Goal: Information Seeking & Learning: Learn about a topic

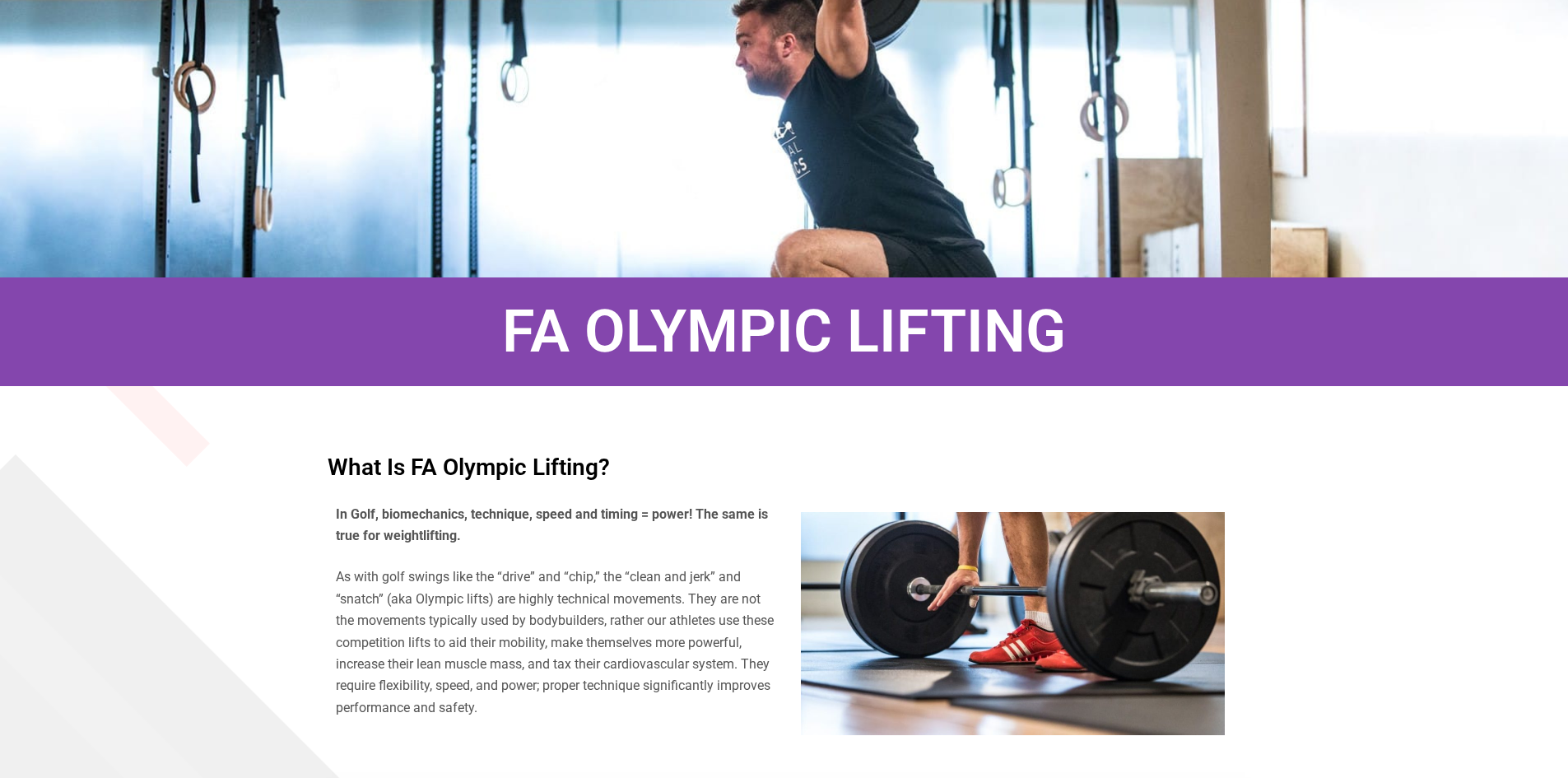
scroll to position [494, 0]
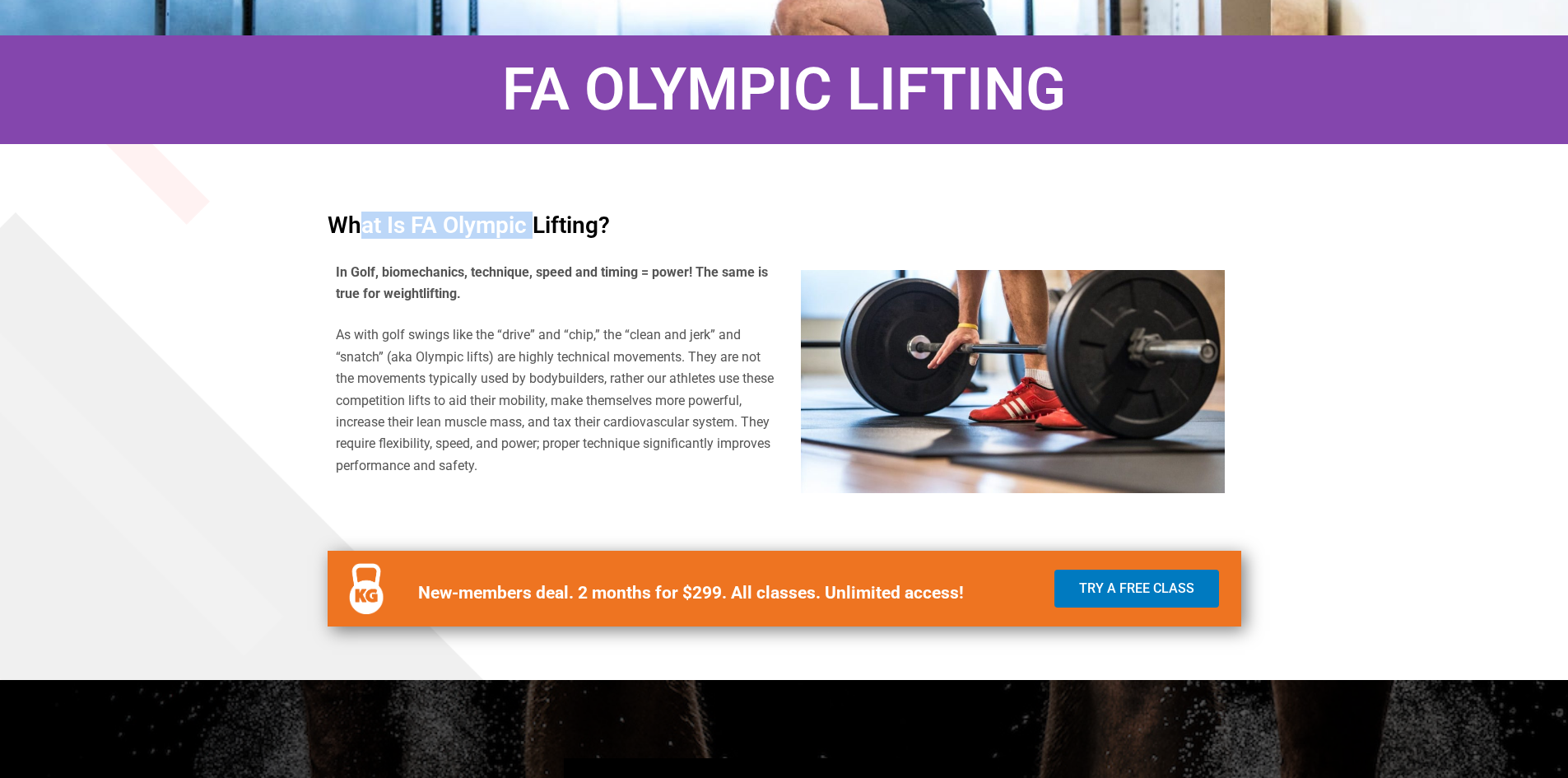
drag, startPoint x: 367, startPoint y: 236, endPoint x: 534, endPoint y: 233, distance: 167.0
click at [534, 233] on h4 "What is FA Olympic Lifting?" at bounding box center [784, 225] width 914 height 23
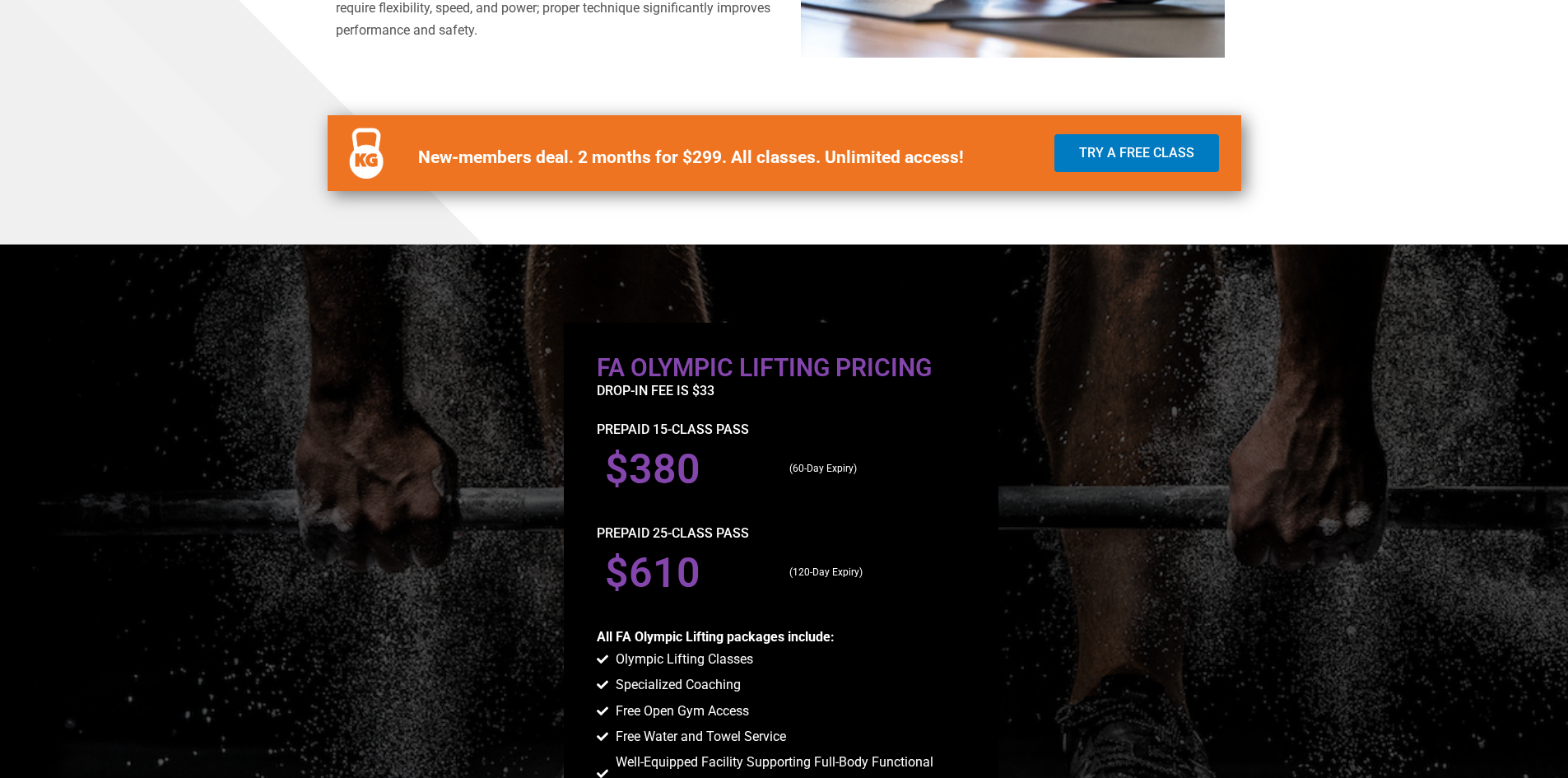
scroll to position [1152, 0]
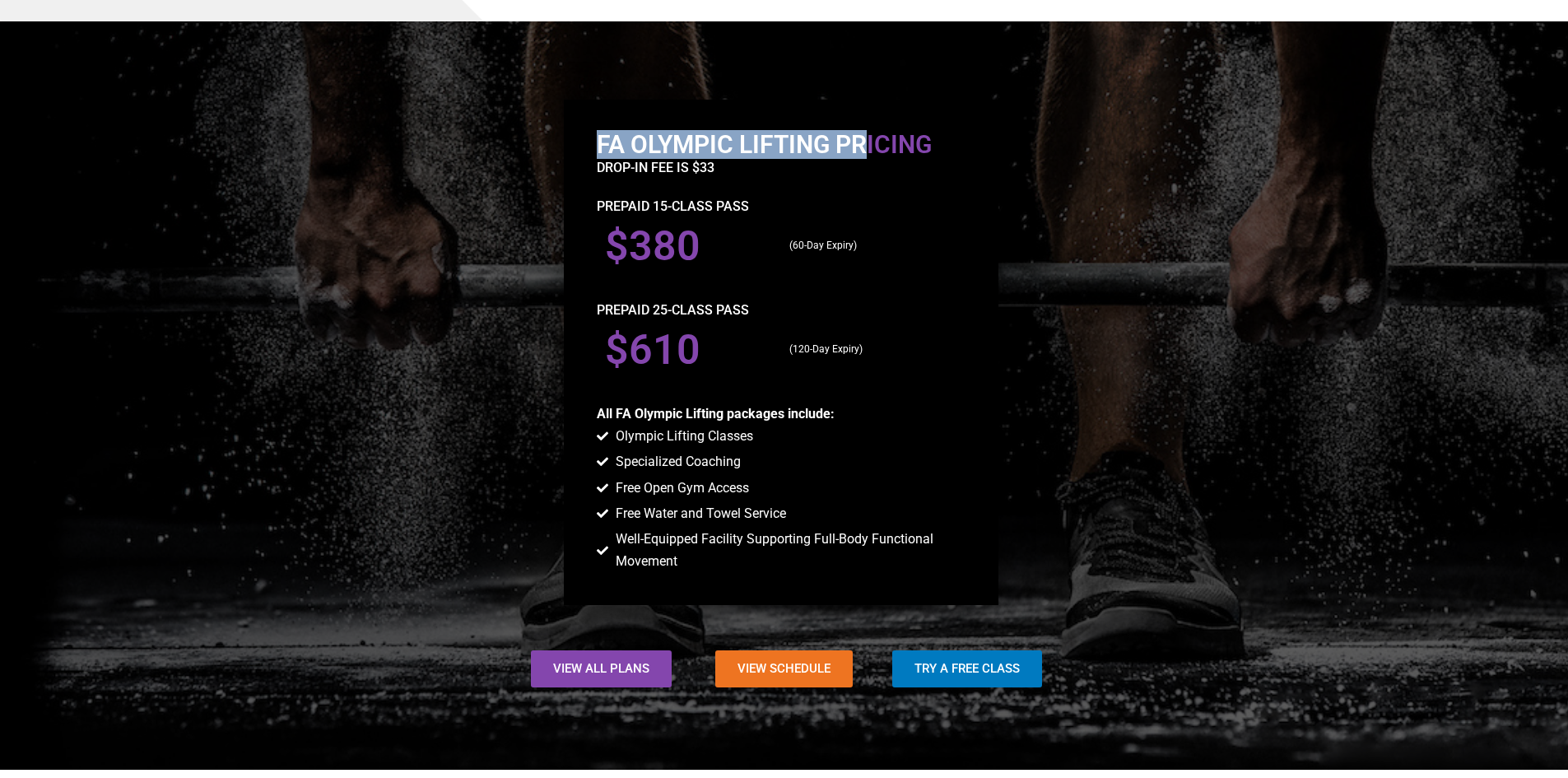
drag, startPoint x: 598, startPoint y: 151, endPoint x: 870, endPoint y: 150, distance: 272.0
click at [868, 150] on h2 "FA Olympic Lifting Pricing" at bounding box center [781, 144] width 368 height 25
click at [891, 163] on p "drop-in fee is $33" at bounding box center [781, 168] width 368 height 22
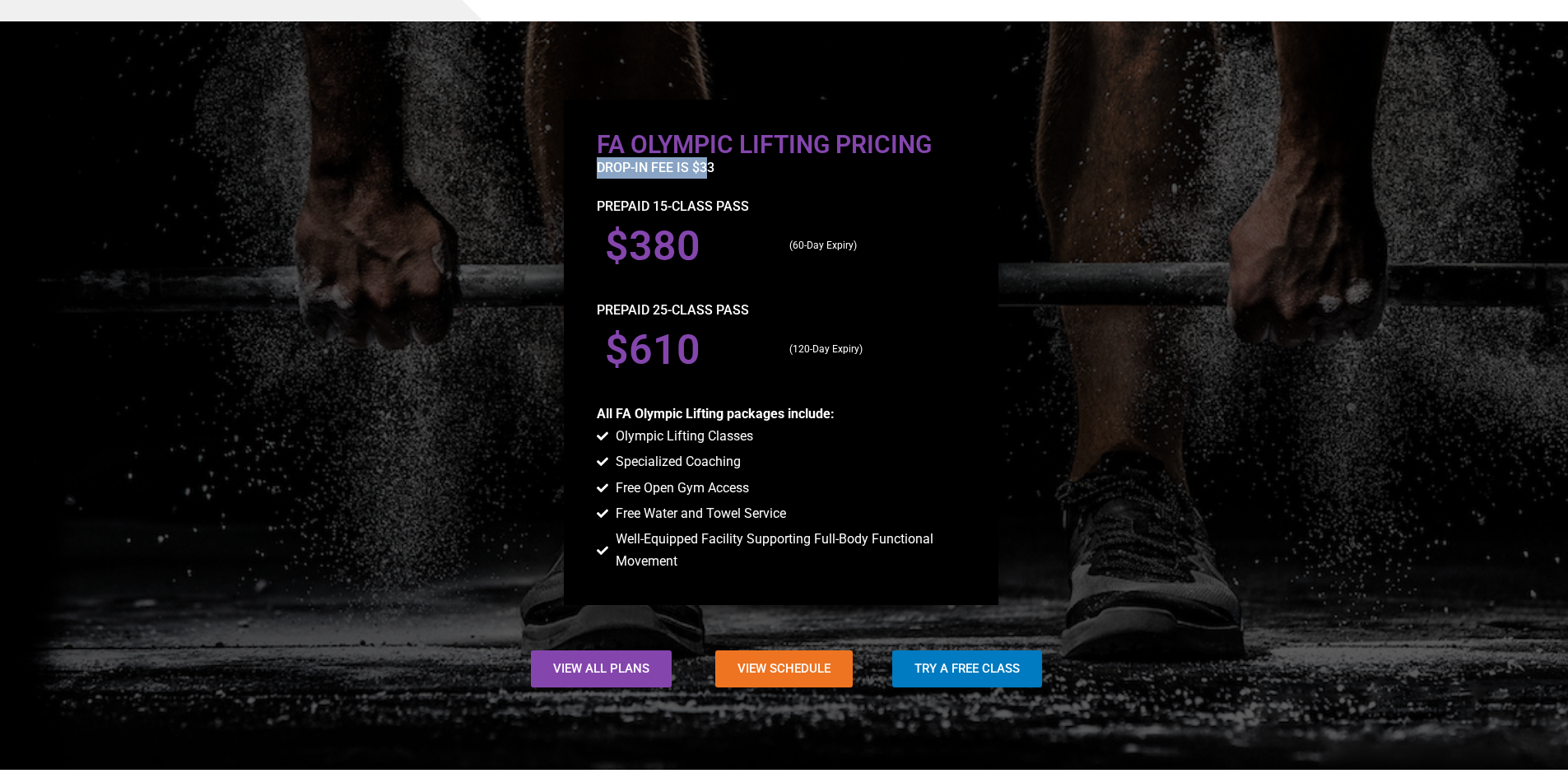
drag, startPoint x: 607, startPoint y: 177, endPoint x: 710, endPoint y: 174, distance: 103.0
click at [710, 174] on p "drop-in fee is $33" at bounding box center [781, 168] width 368 height 22
click at [720, 188] on div "drop-in fee is $33" at bounding box center [781, 176] width 368 height 38
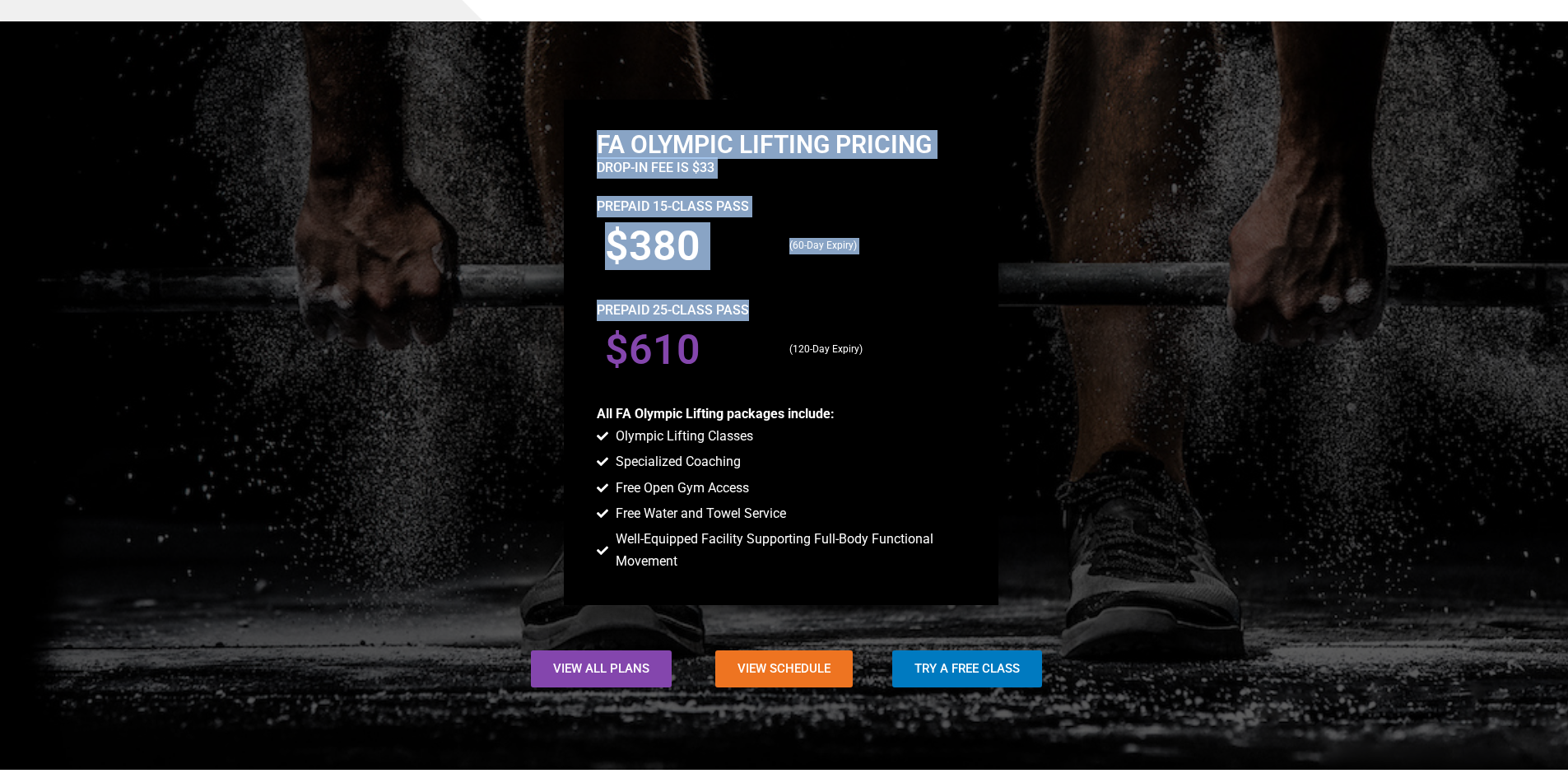
drag, startPoint x: 590, startPoint y: 310, endPoint x: 750, endPoint y: 314, distance: 160.0
click at [750, 314] on div "FA Olympic Lifting Pricing drop-in fee is $33 PREPAID 15-CLASS PASs $380 (60-Da…" at bounding box center [781, 352] width 435 height 505
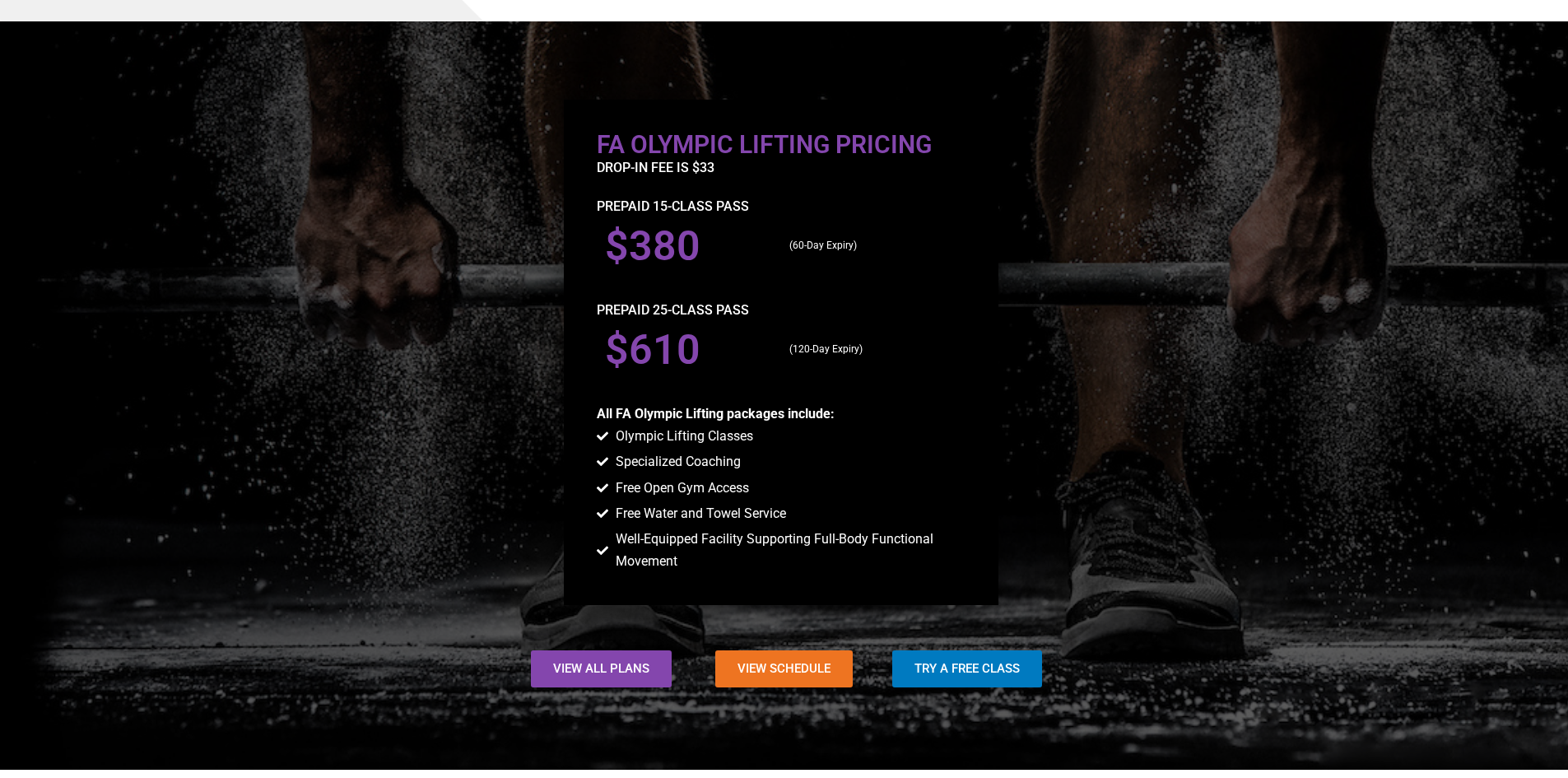
click at [763, 333] on h3 "$610" at bounding box center [689, 350] width 168 height 41
drag, startPoint x: 606, startPoint y: 412, endPoint x: 817, endPoint y: 412, distance: 211.0
click at [815, 410] on b "All FA Olympic Lifting packages include:" at bounding box center [715, 413] width 238 height 16
click at [828, 420] on b "All FA Olympic Lifting packages include:" at bounding box center [715, 413] width 238 height 16
drag, startPoint x: 635, startPoint y: 436, endPoint x: 783, endPoint y: 433, distance: 148.0
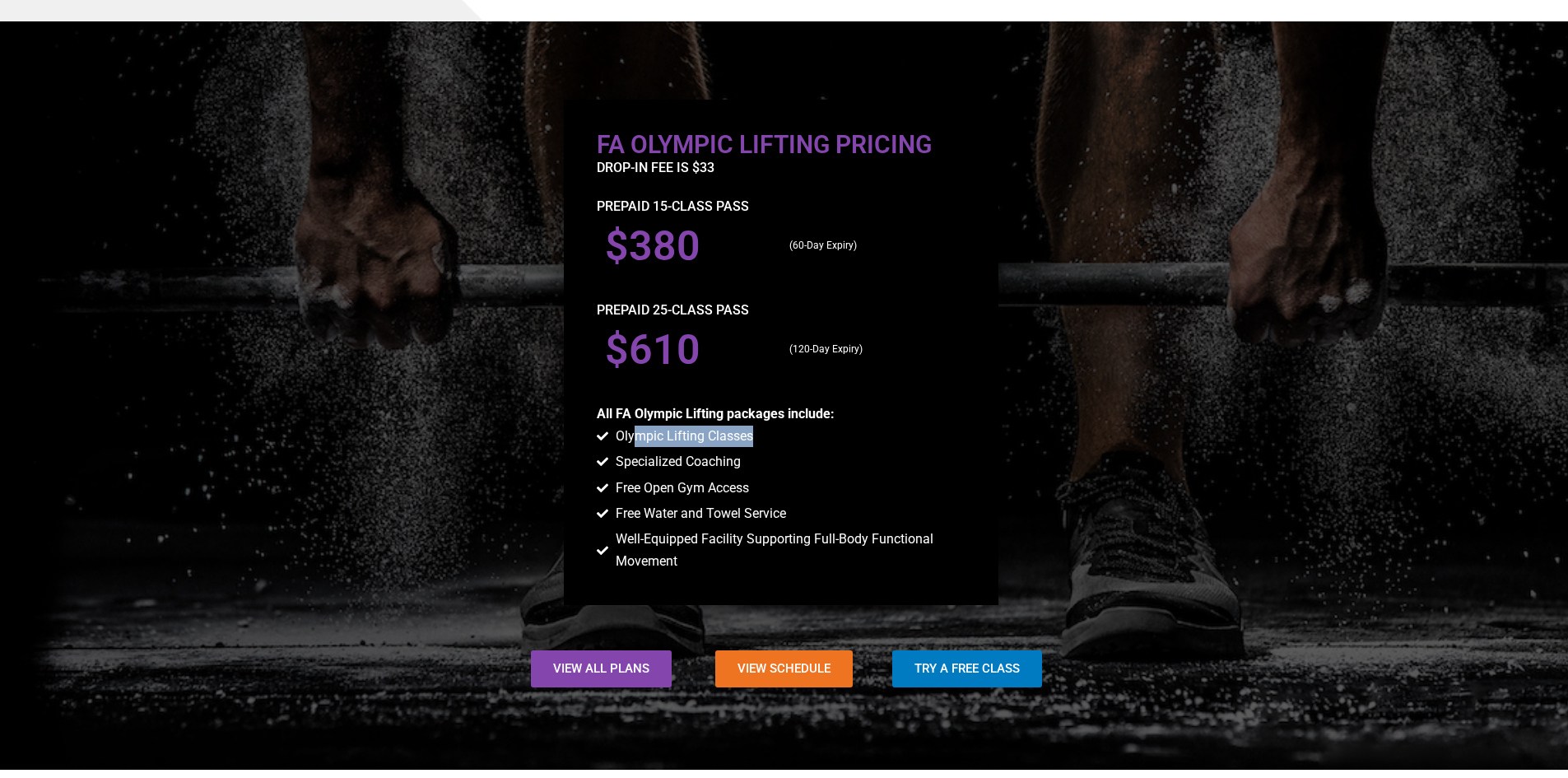
click at [783, 433] on li "Olympic Lifting Classes" at bounding box center [781, 437] width 368 height 24
drag, startPoint x: 778, startPoint y: 467, endPoint x: 604, endPoint y: 469, distance: 174.0
click at [604, 469] on li "Specialized Coaching" at bounding box center [781, 463] width 368 height 24
click at [741, 466] on li "Specialized Coaching" at bounding box center [781, 463] width 368 height 24
click at [671, 336] on h3 "$610" at bounding box center [689, 350] width 168 height 41
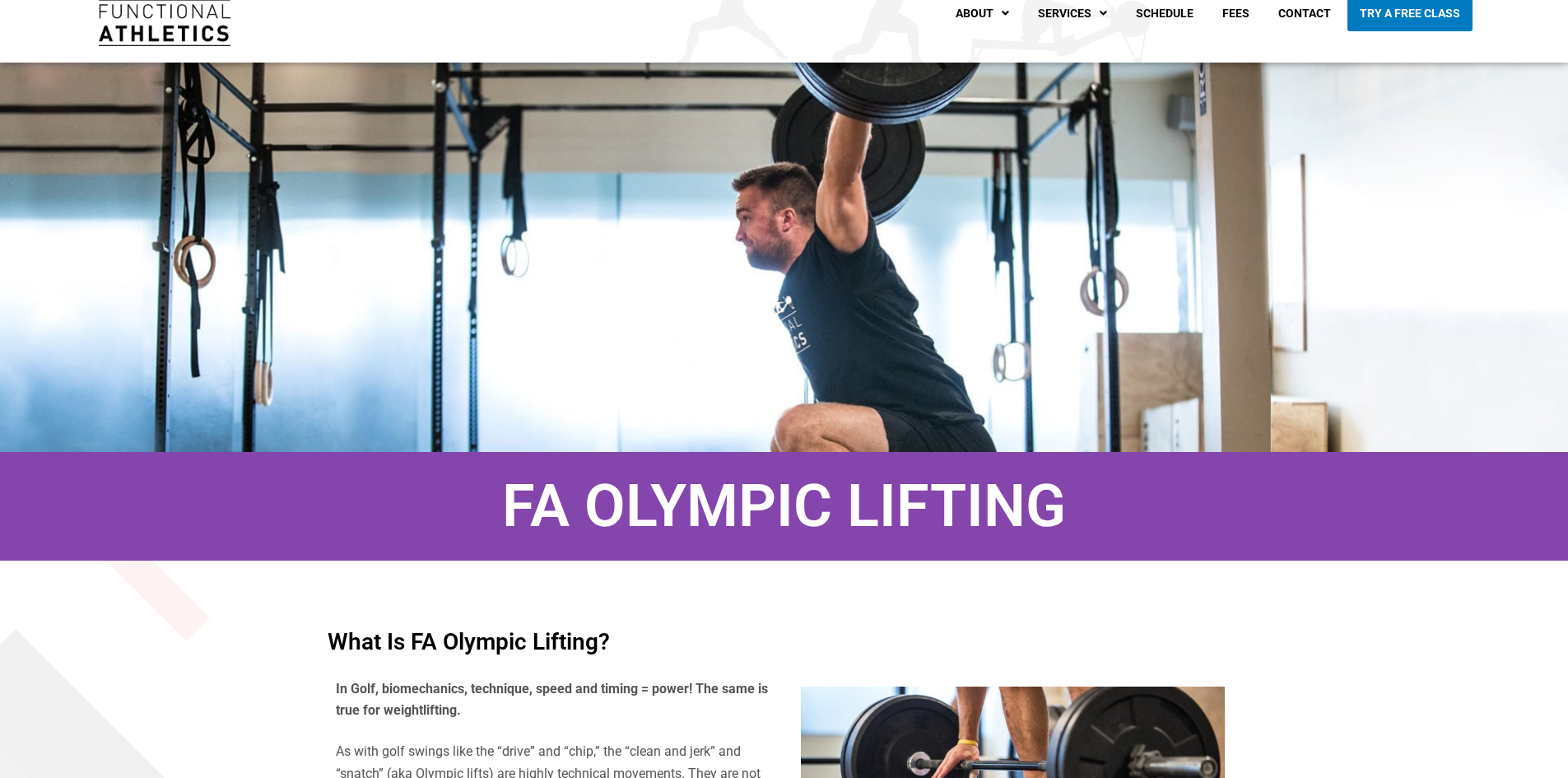
scroll to position [0, 0]
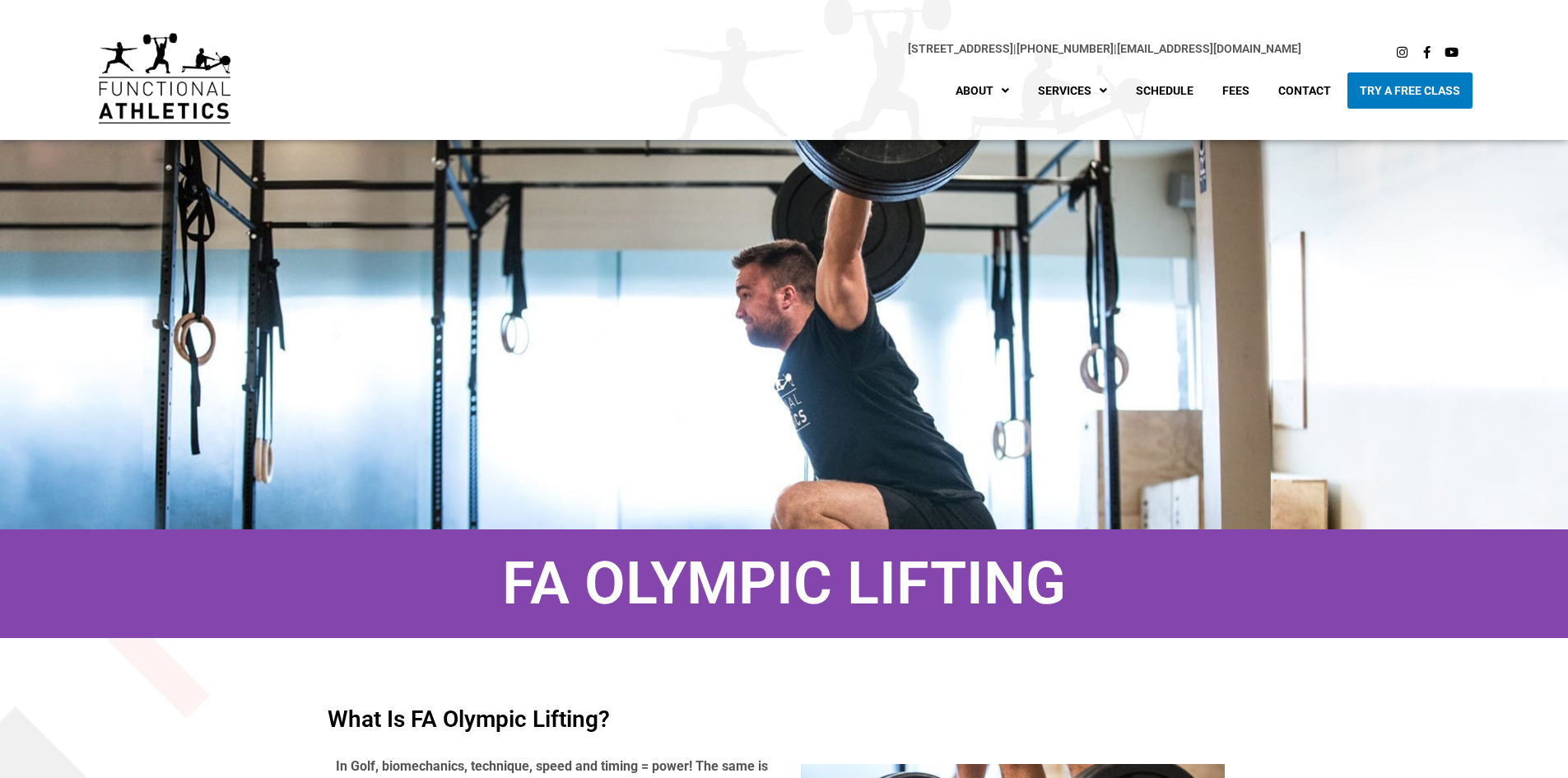
click at [192, 87] on img at bounding box center [164, 78] width 131 height 91
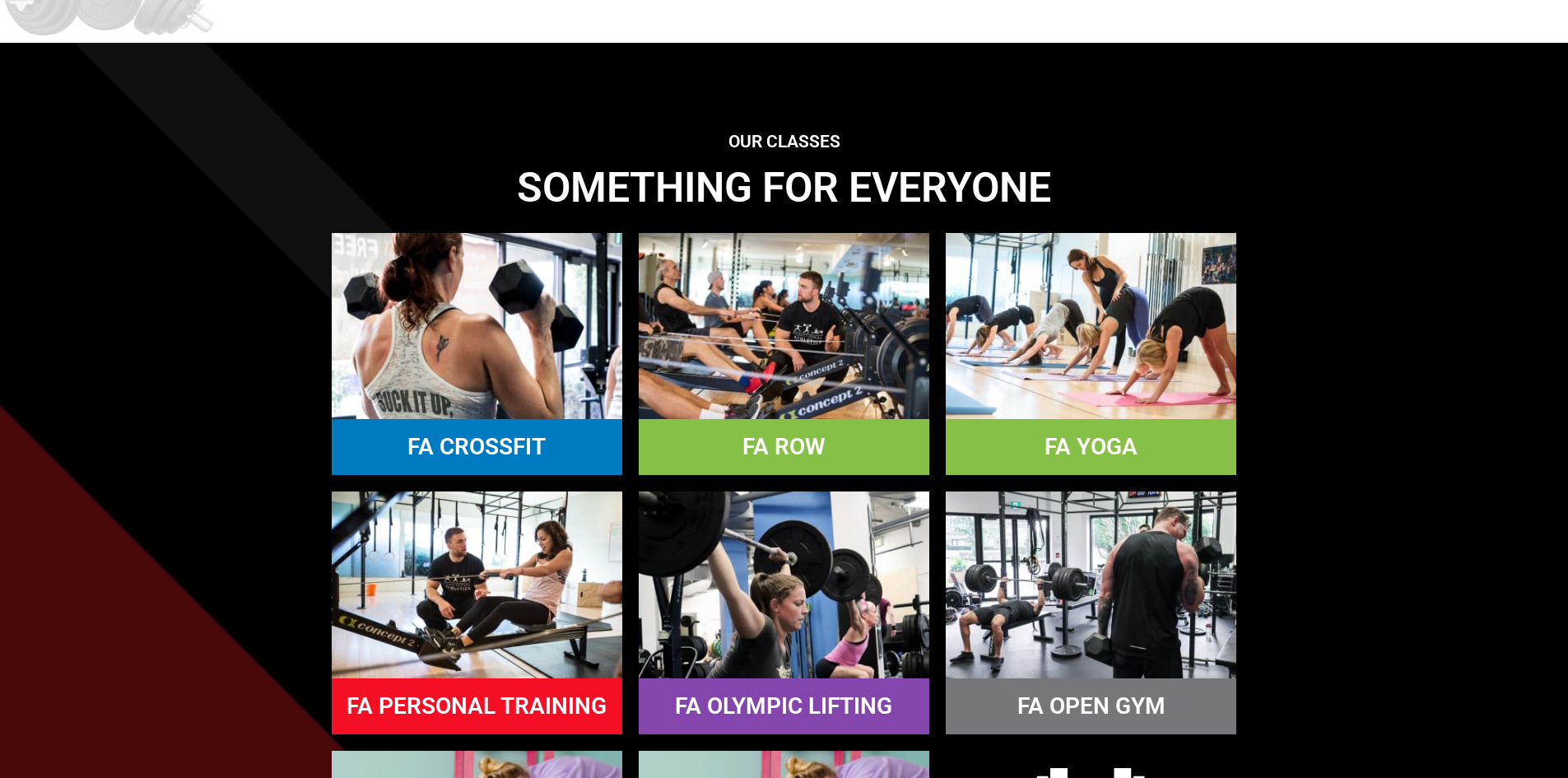
scroll to position [1399, 0]
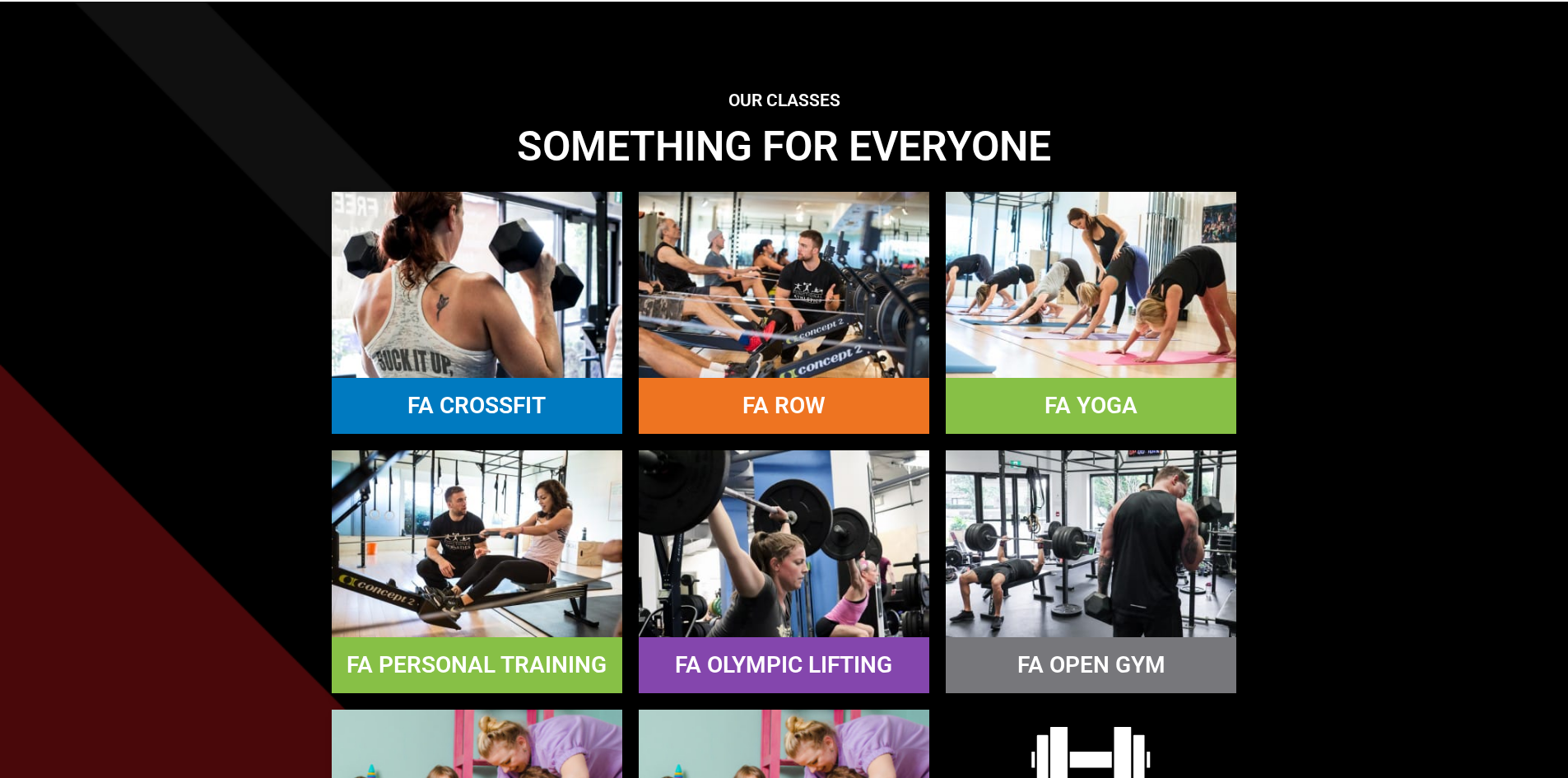
click at [507, 537] on img at bounding box center [477, 543] width 291 height 186
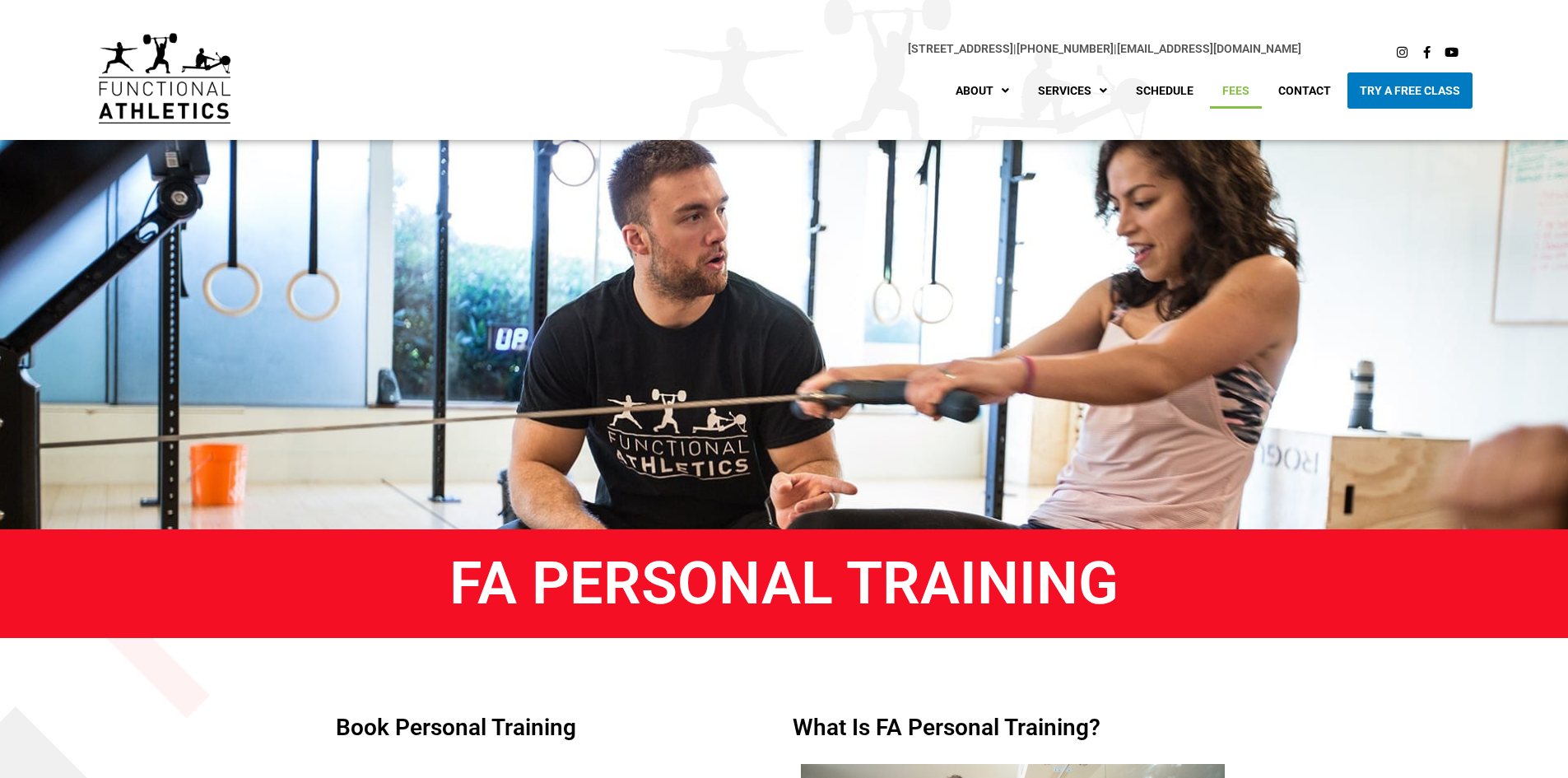
click at [1223, 89] on link "Fees" at bounding box center [1236, 91] width 52 height 36
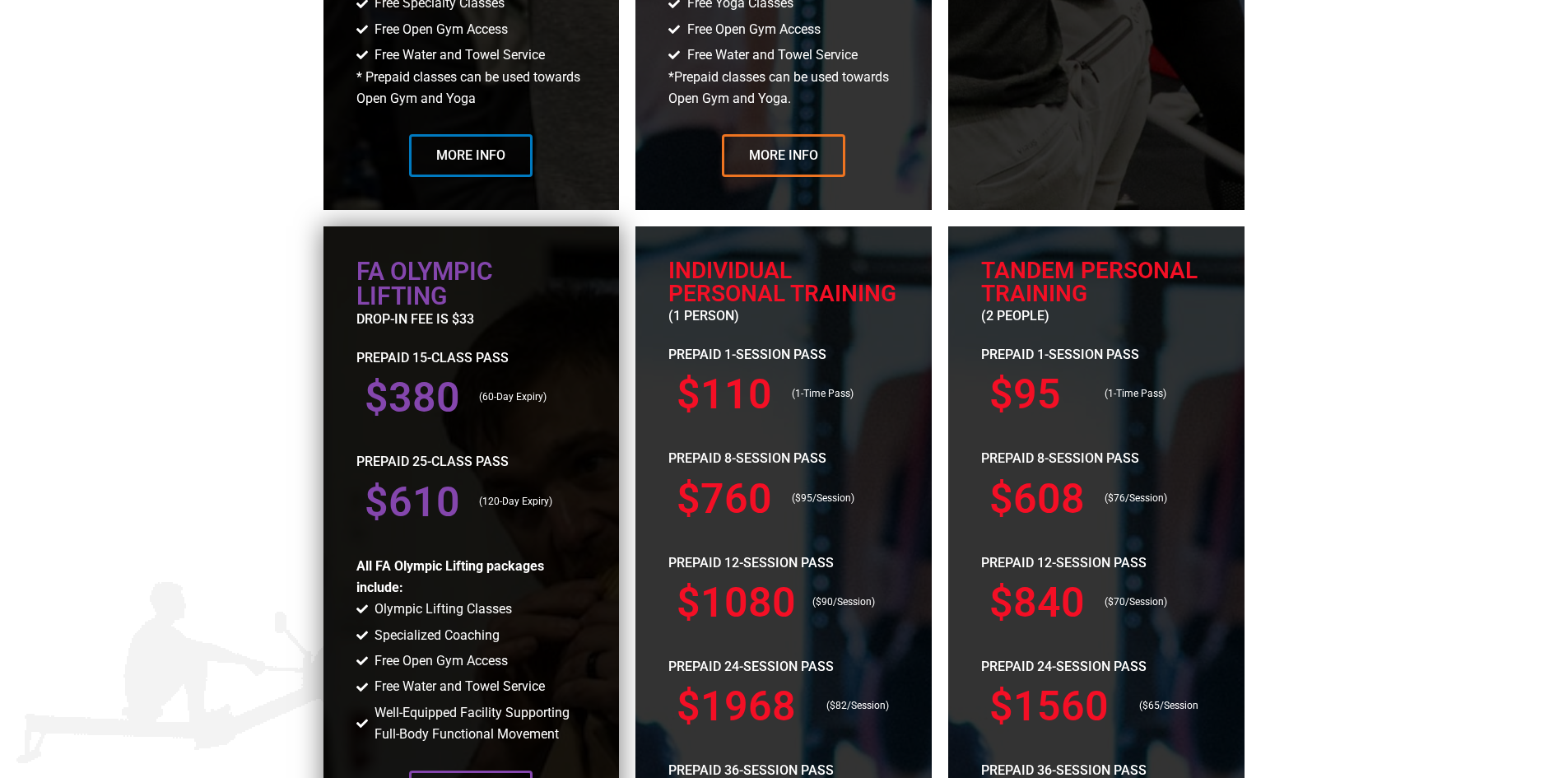
scroll to position [1728, 0]
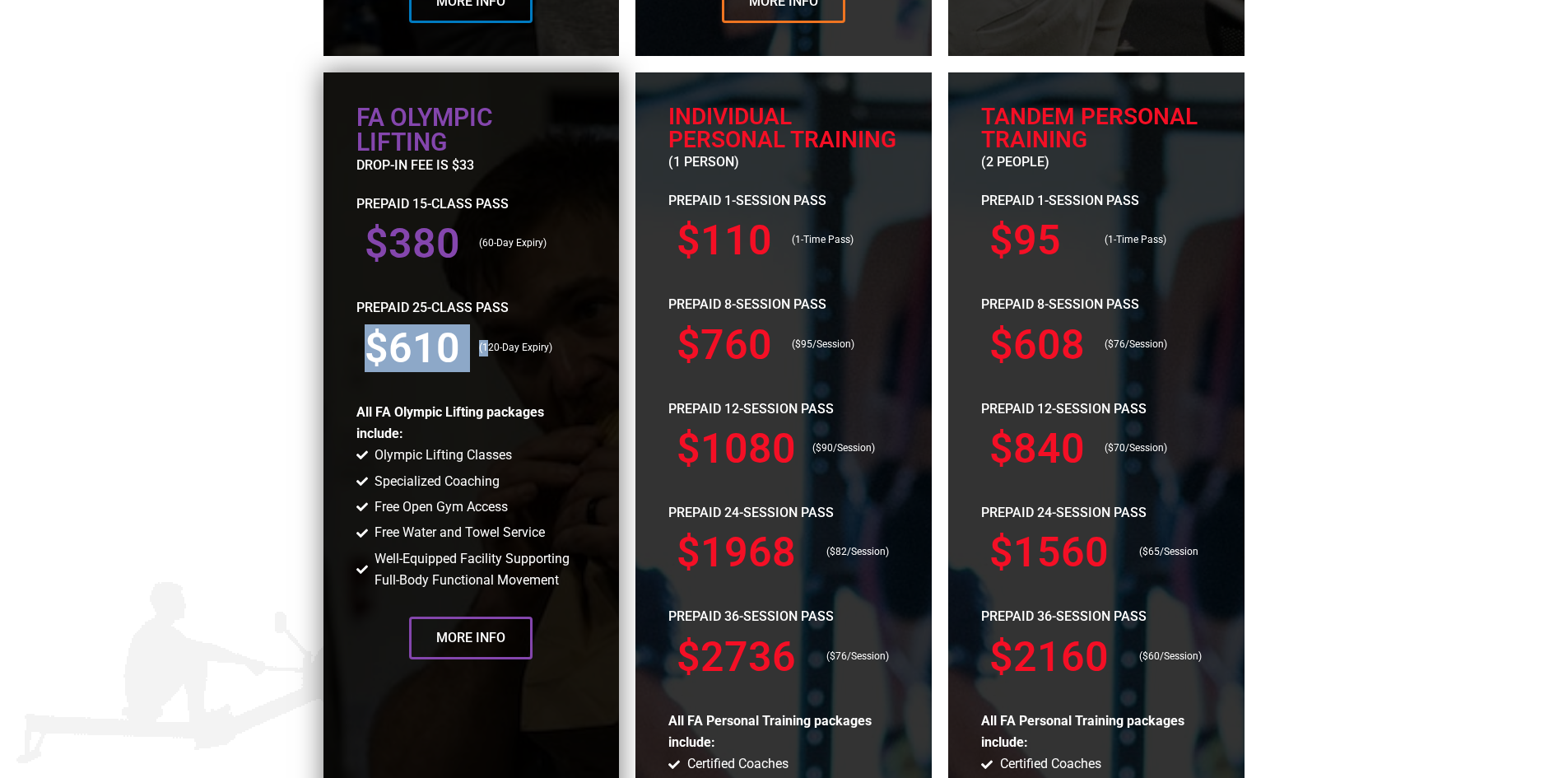
drag, startPoint x: 423, startPoint y: 350, endPoint x: 488, endPoint y: 353, distance: 65.1
click at [488, 351] on div "$610 (120-Day Expiry)" at bounding box center [471, 348] width 231 height 58
click at [498, 363] on div "(120-Day Expiry)" at bounding box center [528, 348] width 115 height 58
drag, startPoint x: 385, startPoint y: 455, endPoint x: 471, endPoint y: 459, distance: 86.1
click at [469, 456] on span "Olympic Lifting Classes" at bounding box center [441, 455] width 142 height 22
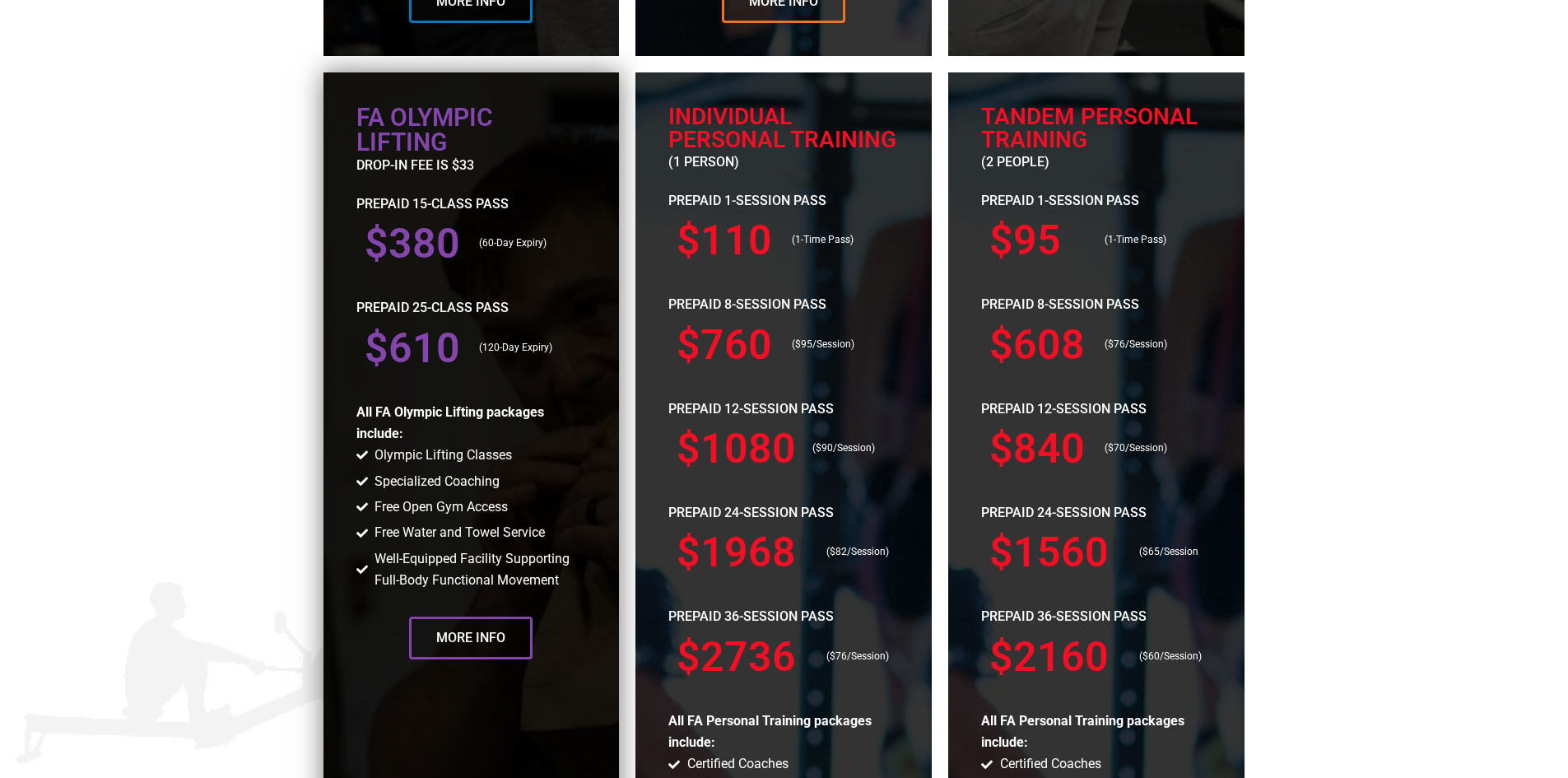
click at [486, 492] on span "Specialized Coaching" at bounding box center [434, 481] width 129 height 22
drag, startPoint x: 515, startPoint y: 520, endPoint x: 368, endPoint y: 520, distance: 147.0
click at [368, 520] on li "Free Open Gym Access" at bounding box center [471, 508] width 231 height 24
click at [426, 488] on span "Specialized Coaching" at bounding box center [434, 481] width 129 height 22
drag, startPoint x: 500, startPoint y: 480, endPoint x: 372, endPoint y: 480, distance: 128.0
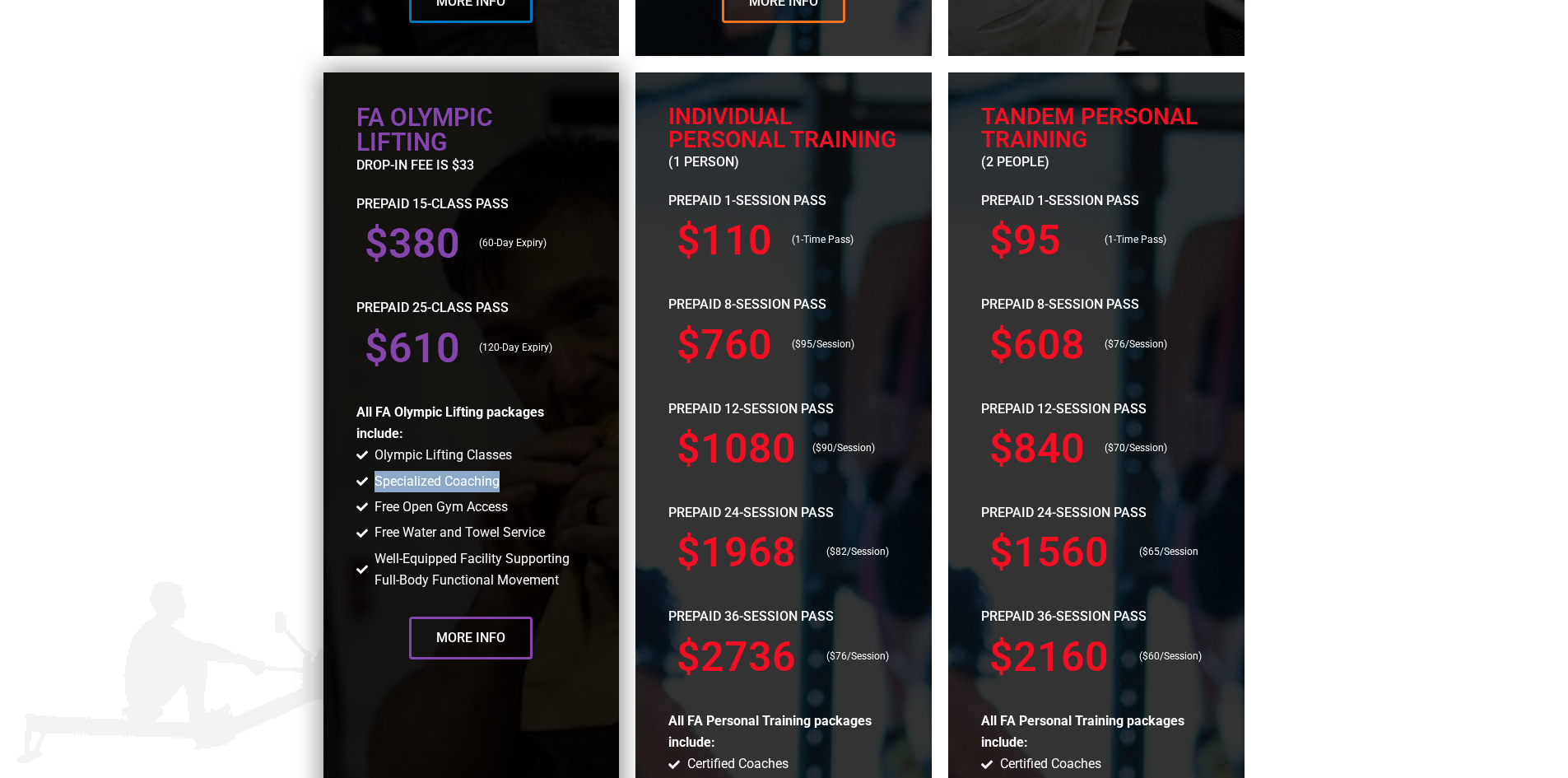
click at [372, 480] on li "Specialized Coaching" at bounding box center [471, 482] width 231 height 24
click at [536, 510] on li "Free Open Gym Access" at bounding box center [471, 508] width 231 height 24
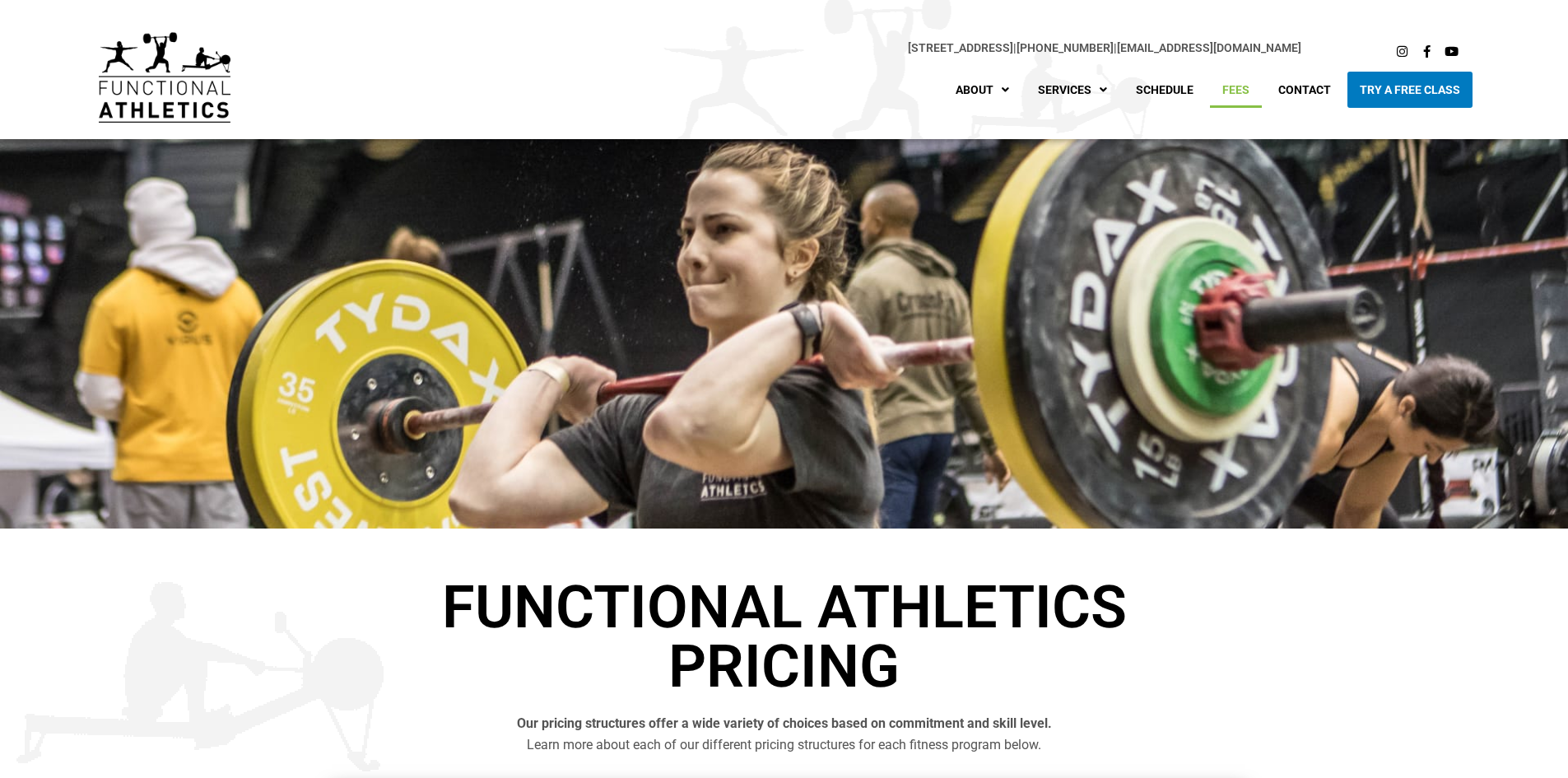
scroll to position [0, 0]
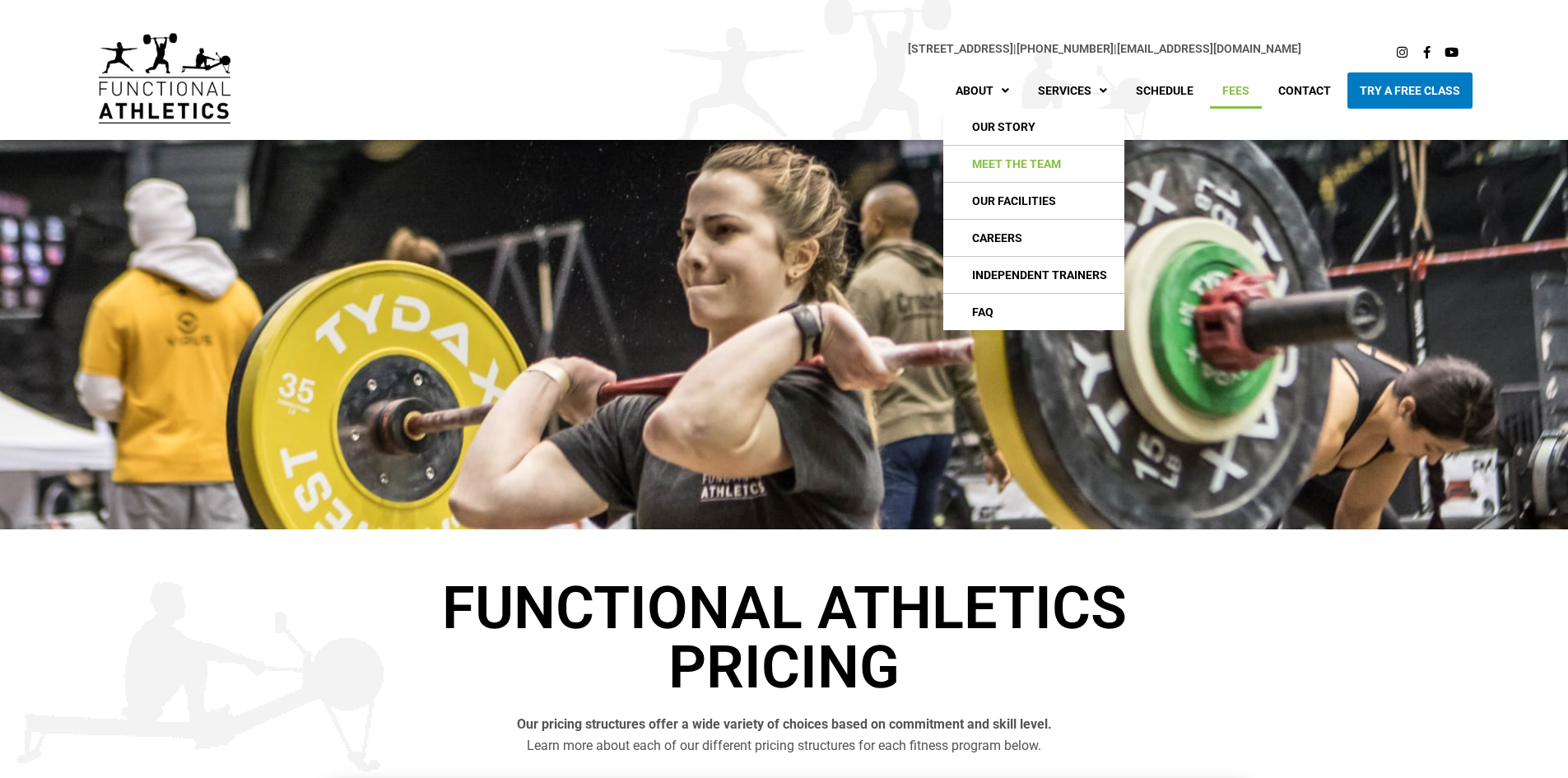
click at [1024, 169] on link "Meet The Team" at bounding box center [1034, 163] width 181 height 36
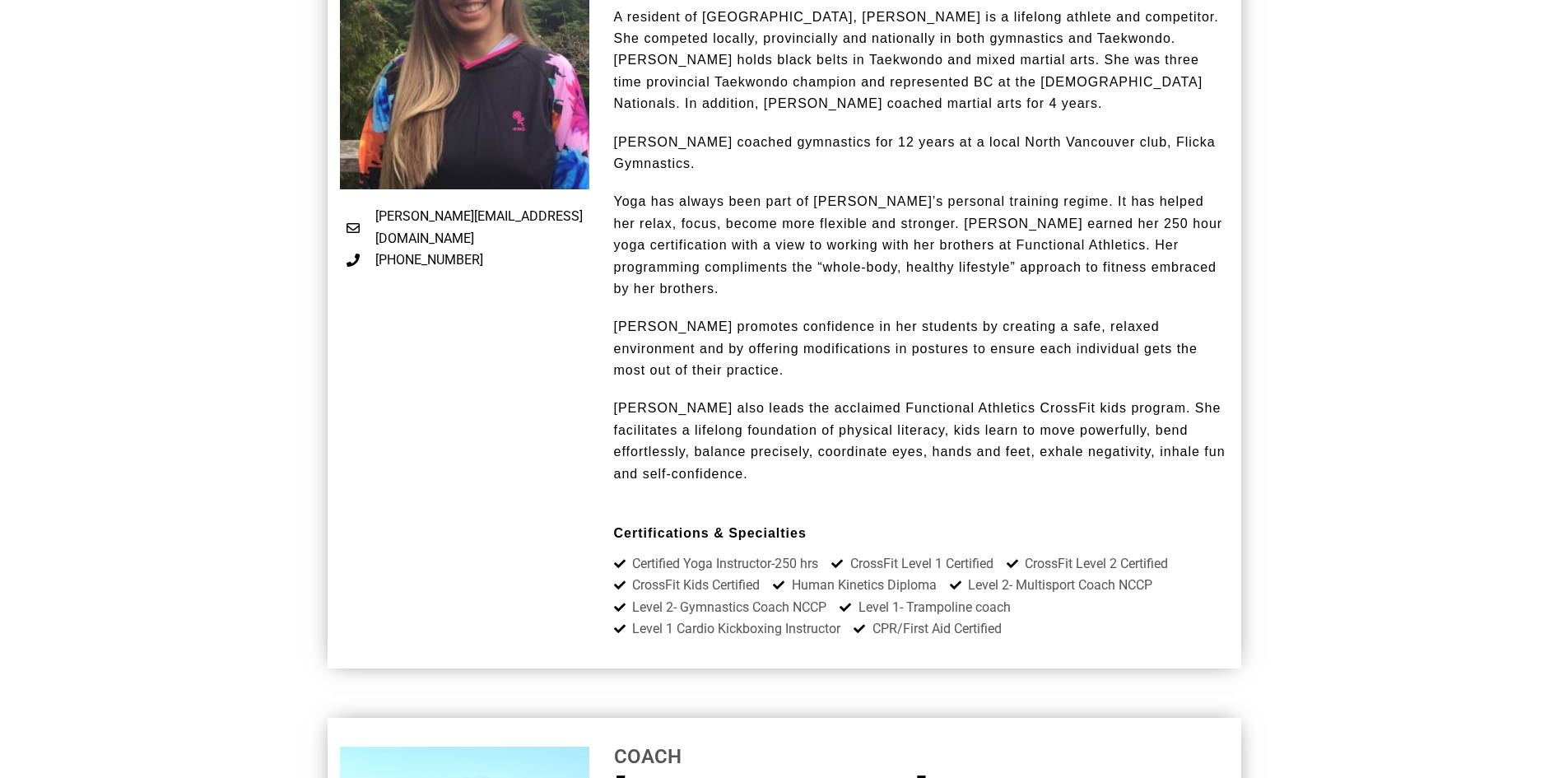
scroll to position [2140, 0]
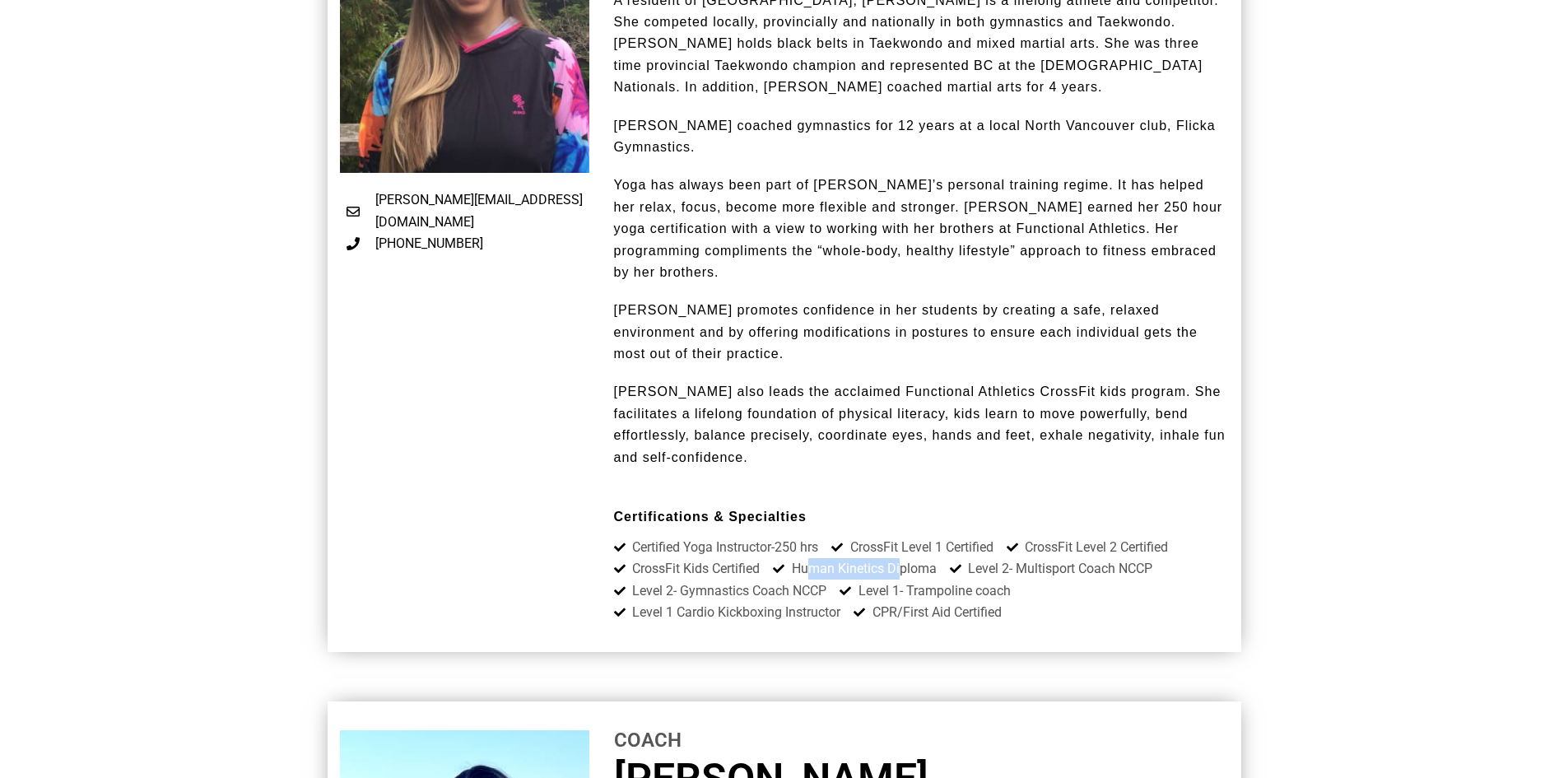
drag, startPoint x: 810, startPoint y: 523, endPoint x: 915, endPoint y: 526, distance: 105.0
click at [906, 558] on span "Human Kinetics Diploma" at bounding box center [862, 568] width 149 height 22
click at [932, 580] on span "Level 1- Trampoline coach" at bounding box center [932, 590] width 157 height 22
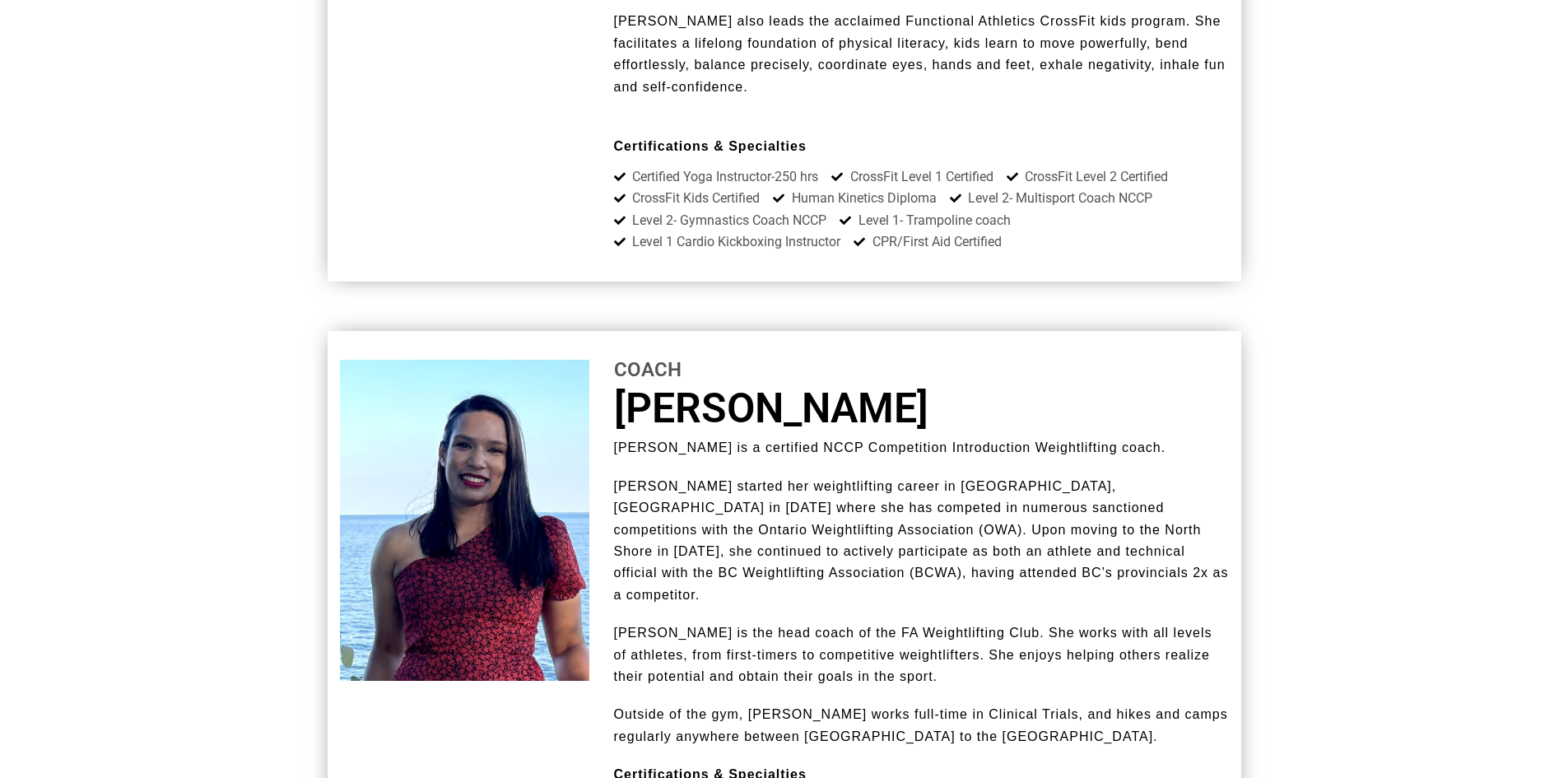
scroll to position [2715, 0]
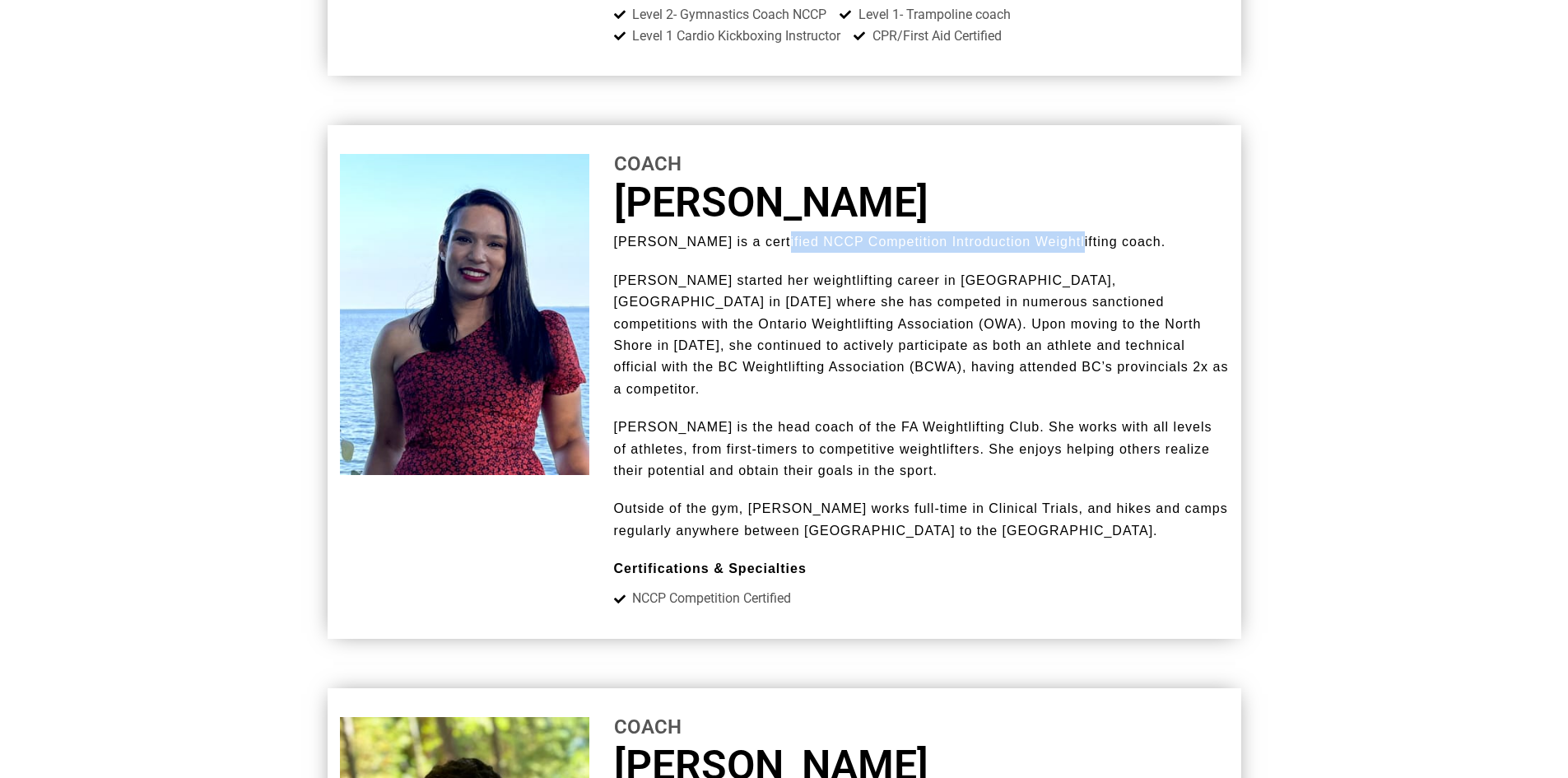
drag, startPoint x: 758, startPoint y: 194, endPoint x: 1046, endPoint y: 202, distance: 288.1
click at [1046, 234] on span "[PERSON_NAME] is a certified NCCP Competition Introduction Weightlifting coach." at bounding box center [890, 241] width 553 height 14
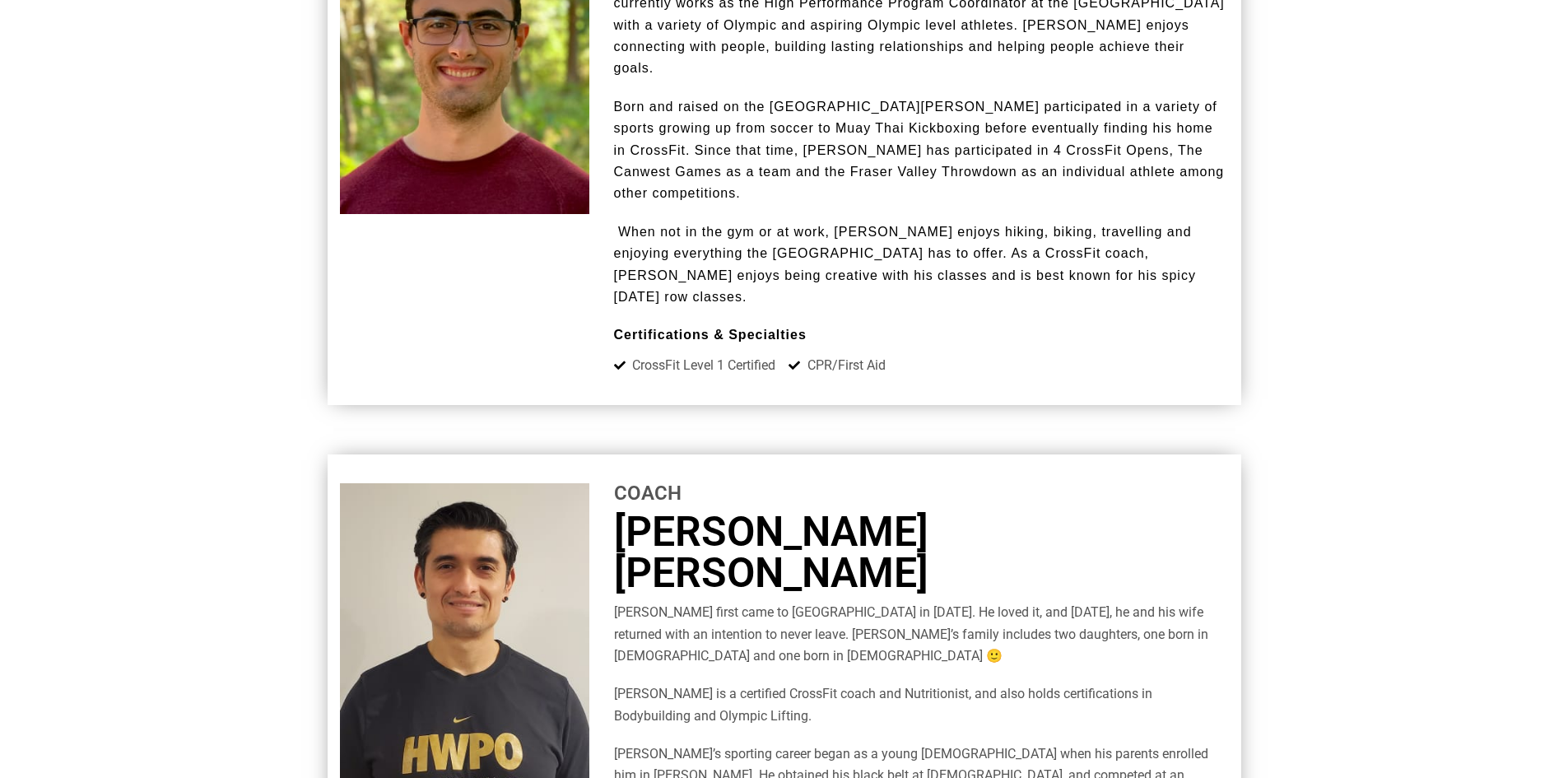
scroll to position [3620, 0]
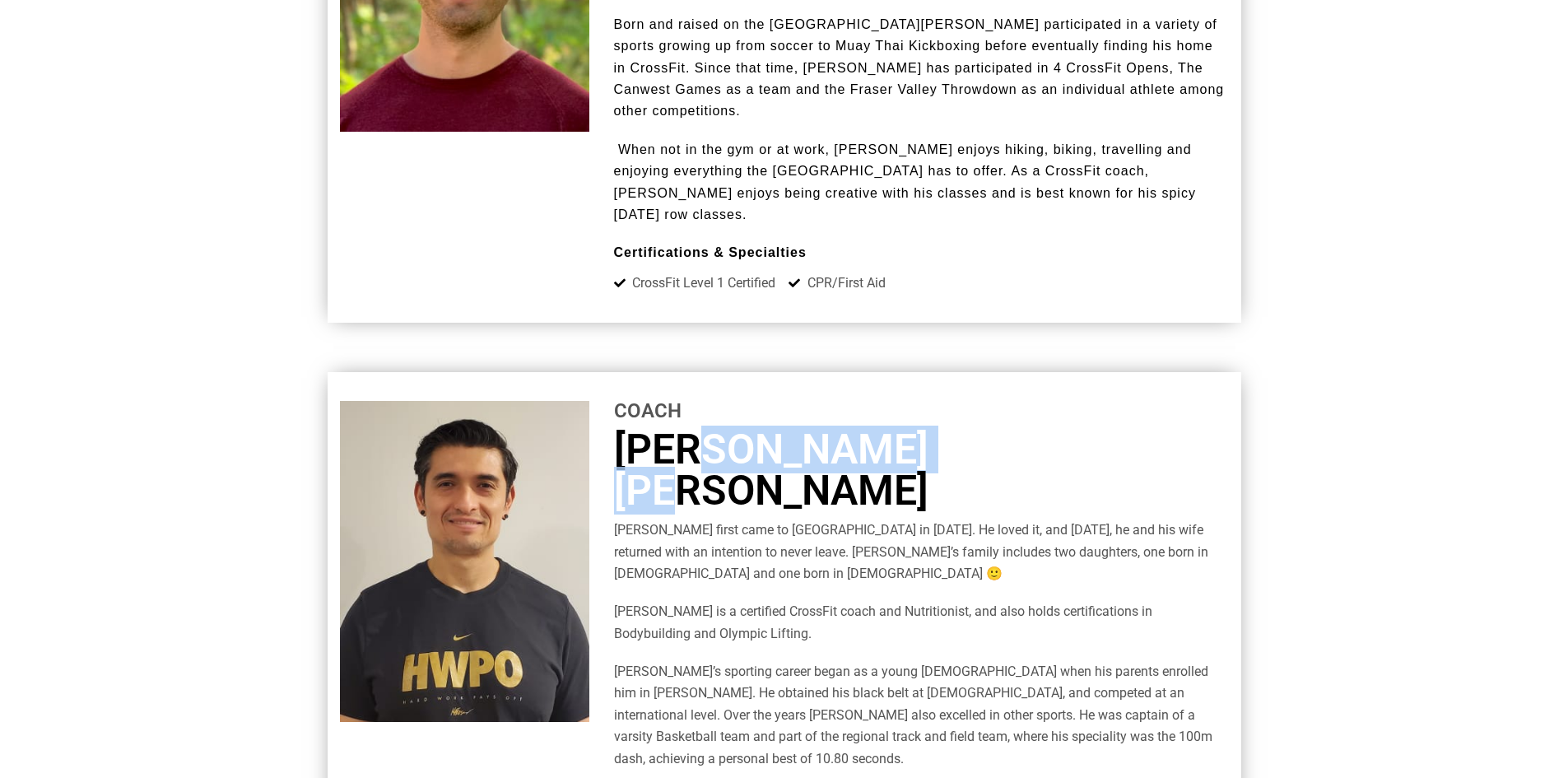
drag, startPoint x: 834, startPoint y: 336, endPoint x: 989, endPoint y: 342, distance: 155.1
click at [973, 429] on h3 "[PERSON_NAME] [PERSON_NAME]" at bounding box center [921, 469] width 615 height 82
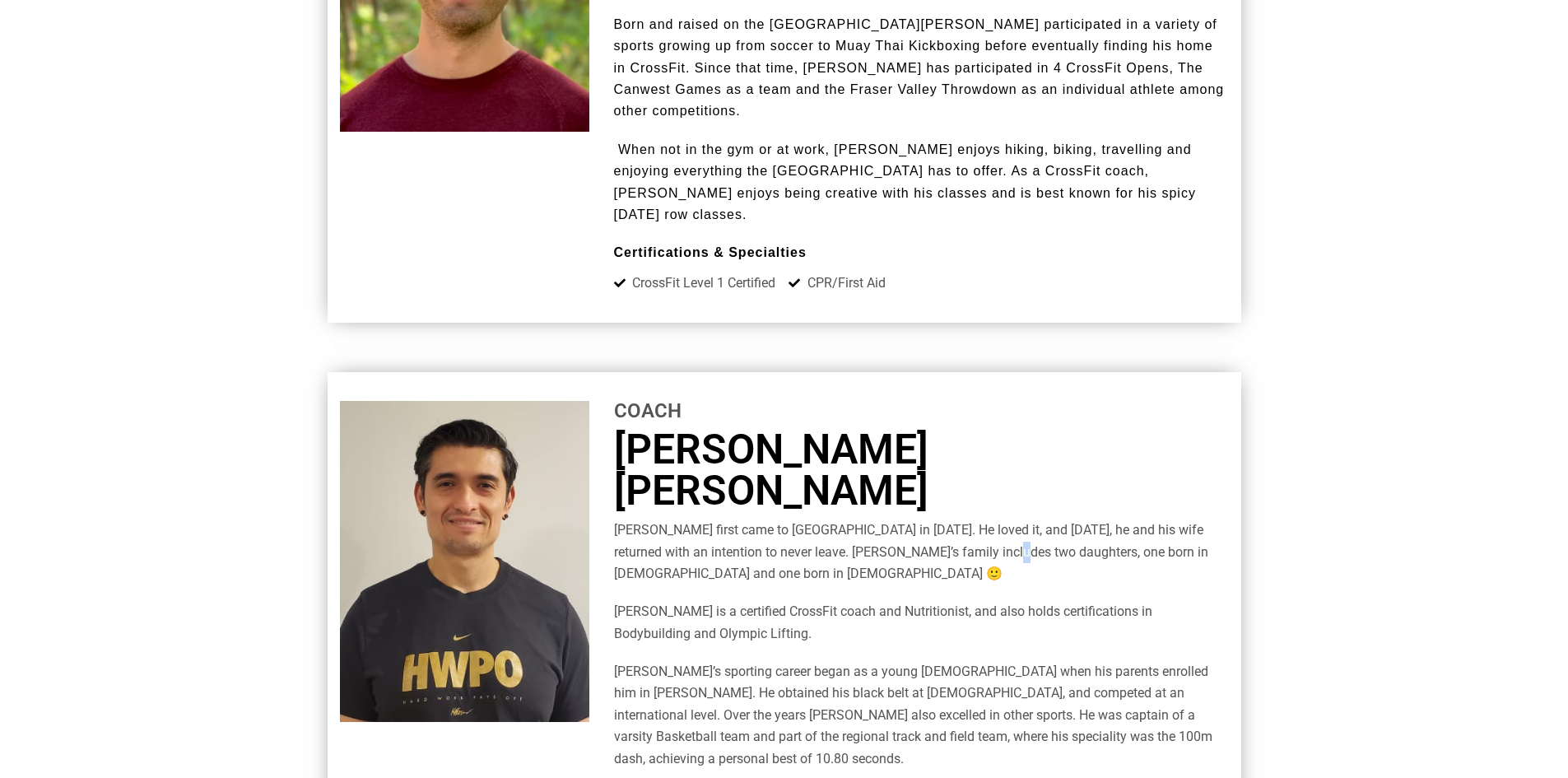
click at [973, 520] on p "[PERSON_NAME] first came to [GEOGRAPHIC_DATA] in [DATE]. He loved it, and [DATE…" at bounding box center [921, 552] width 615 height 65
click at [834, 520] on p "[PERSON_NAME] first came to [GEOGRAPHIC_DATA] in [DATE]. He loved it, and [DATE…" at bounding box center [921, 552] width 615 height 65
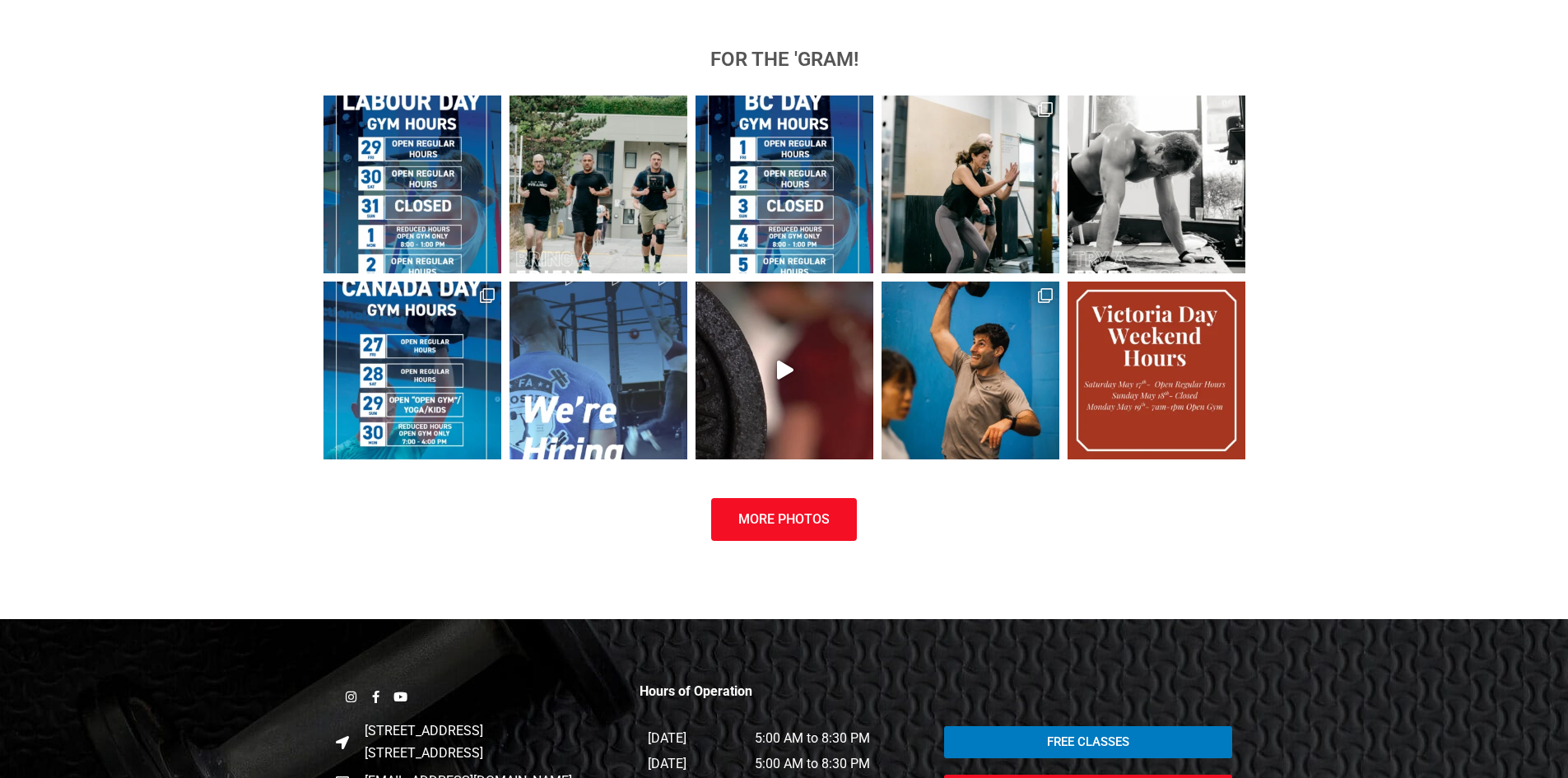
scroll to position [6501, 0]
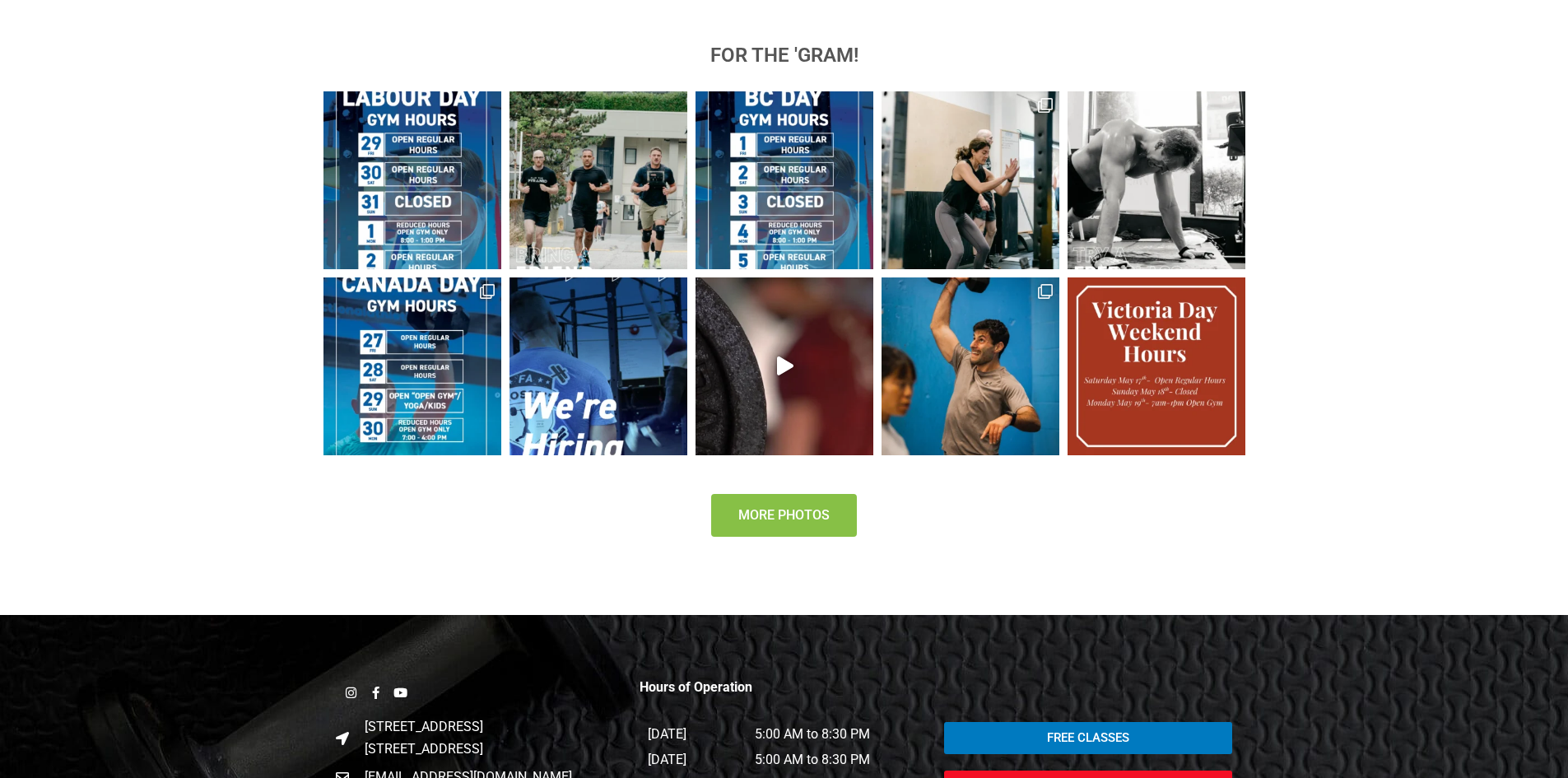
click at [794, 508] on span "More Photos" at bounding box center [784, 514] width 92 height 13
